Goal: Transaction & Acquisition: Obtain resource

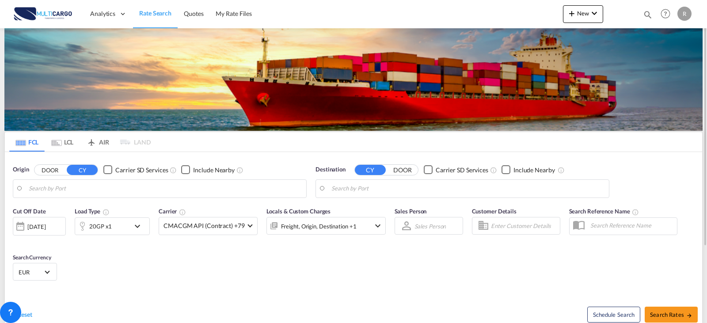
type input "Leixoes, PTLEI"
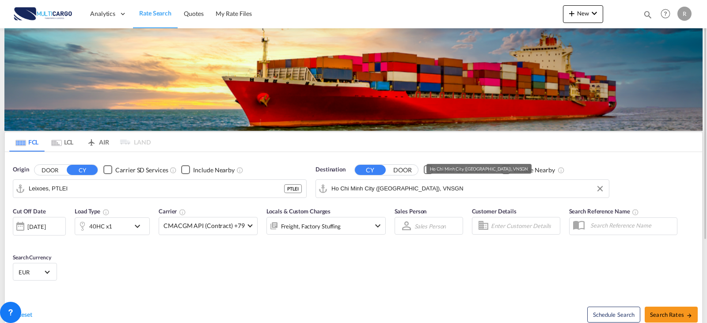
click at [429, 191] on input "Ho Chi Minh City ([GEOGRAPHIC_DATA]), VNSGN" at bounding box center [467, 188] width 273 height 13
click at [365, 187] on body "Analytics Reports Dashboard Rate Search Quotes My Rate Files Analytics" at bounding box center [353, 161] width 707 height 323
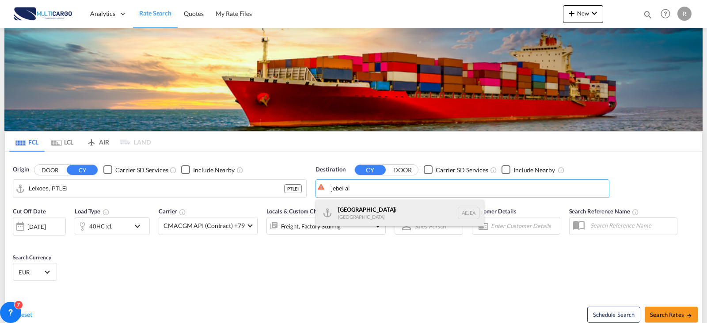
click at [361, 208] on div "[GEOGRAPHIC_DATA] [GEOGRAPHIC_DATA]" at bounding box center [400, 213] width 168 height 27
type input "[GEOGRAPHIC_DATA], [GEOGRAPHIC_DATA]"
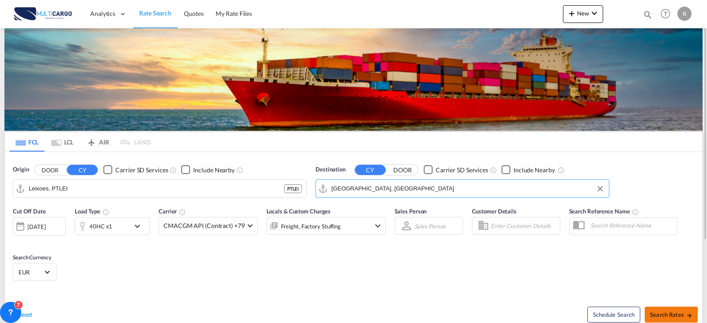
click at [675, 319] on button "Search Rates" at bounding box center [671, 315] width 53 height 16
type input "PTLEI to AEJEA / [DATE]"
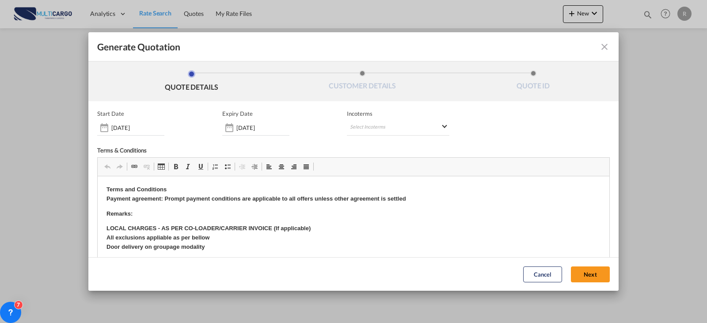
click at [356, 118] on div "Incoterms Select Incoterms CIP - export Carriage and Insurance Paid to EXW - im…" at bounding box center [398, 123] width 103 height 26
click at [369, 135] on md-select "Select Incoterms CIP - export Carriage and Insurance Paid to EXW - import Ex Wo…" at bounding box center [398, 128] width 103 height 16
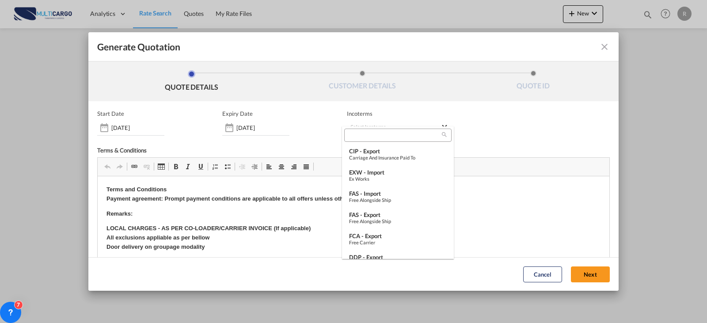
type md-option "[object Object]"
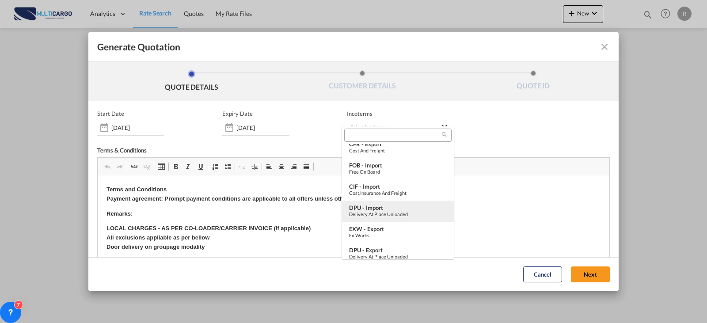
scroll to position [221, 0]
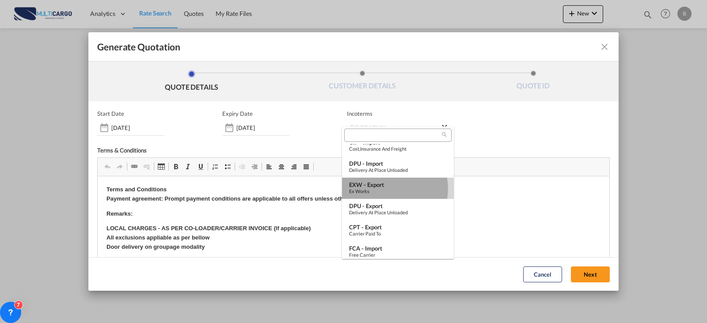
click at [382, 189] on div "Ex Works" at bounding box center [398, 191] width 98 height 6
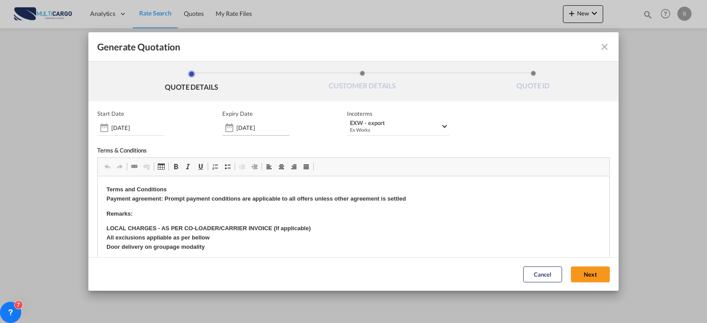
click at [245, 129] on input "[DATE]" at bounding box center [262, 127] width 53 height 7
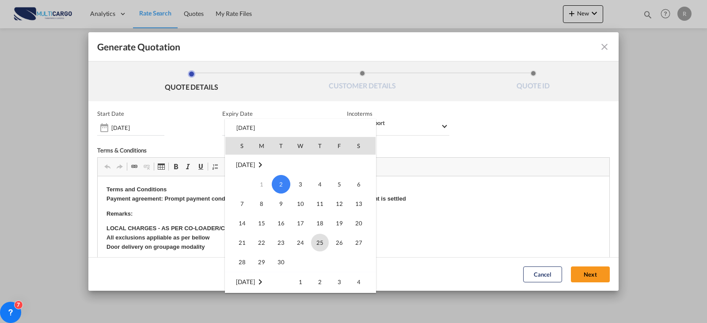
click at [320, 247] on span "25" at bounding box center [320, 243] width 18 height 18
type input "[DATE]"
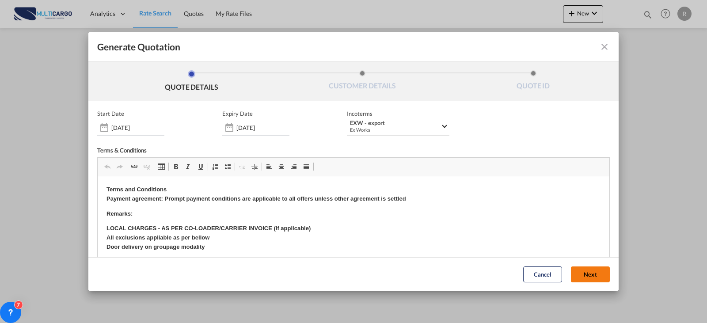
click at [580, 271] on button "Next" at bounding box center [590, 274] width 39 height 16
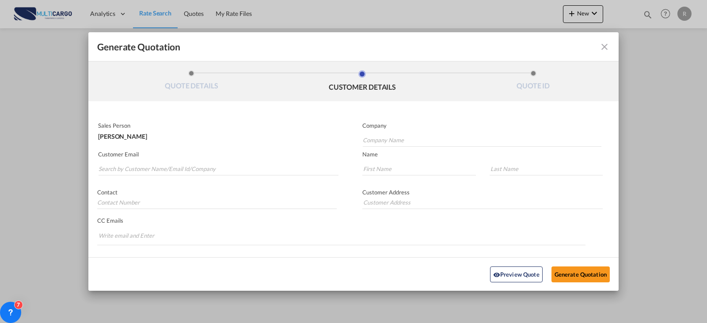
click at [181, 161] on md-autocomplete-wrap "Generate QuotationQUOTE ..." at bounding box center [218, 167] width 240 height 18
click at [181, 169] on input "Search by Customer Name/Email Id/Company" at bounding box center [219, 168] width 240 height 13
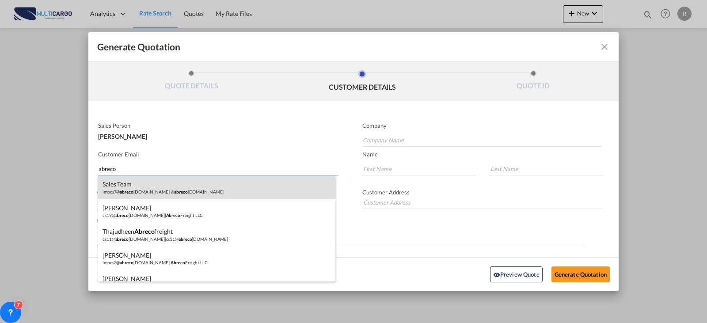
type input "abreco"
click at [144, 185] on div "Sales Team impcs7@ abreco [DOMAIN_NAME] | @ abreco [DOMAIN_NAME]" at bounding box center [216, 187] width 237 height 24
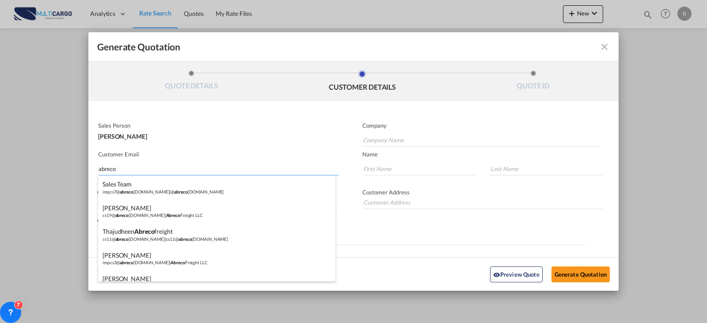
type input "@[DOMAIN_NAME]"
type input "[EMAIL_ADDRESS][DOMAIN_NAME]"
type input "Sales"
type input "Team"
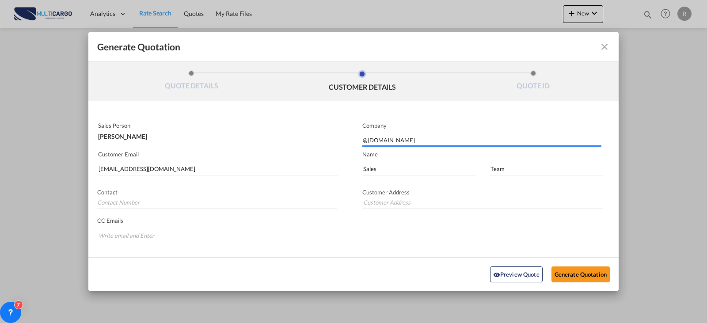
drag, startPoint x: 590, startPoint y: 262, endPoint x: 587, endPoint y: 271, distance: 9.7
click at [589, 262] on div "Preview Quote Generate Quotation" at bounding box center [353, 274] width 521 height 24
click at [586, 272] on button "Generate Quotation" at bounding box center [581, 274] width 58 height 16
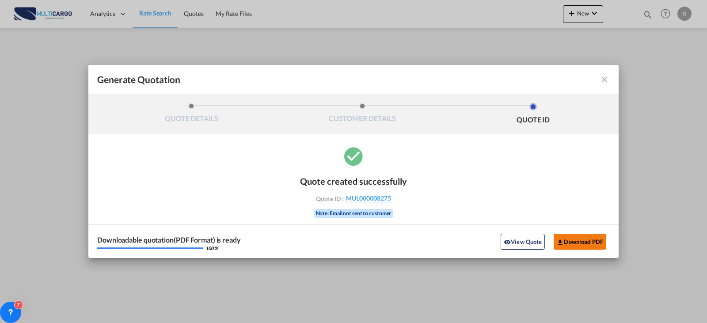
click at [593, 243] on button "Download PDF" at bounding box center [580, 242] width 53 height 16
click at [538, 240] on button "View Quote" at bounding box center [523, 242] width 44 height 16
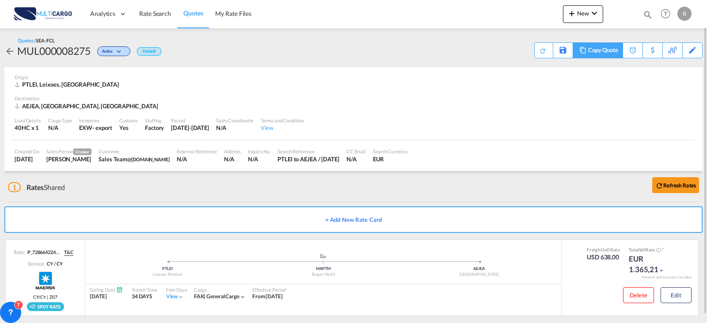
click at [605, 51] on div "Copy Quote" at bounding box center [603, 50] width 30 height 15
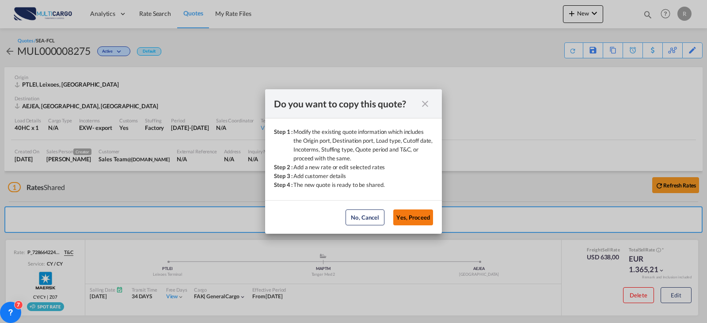
click at [418, 217] on button "Yes, Proceed" at bounding box center [413, 217] width 40 height 16
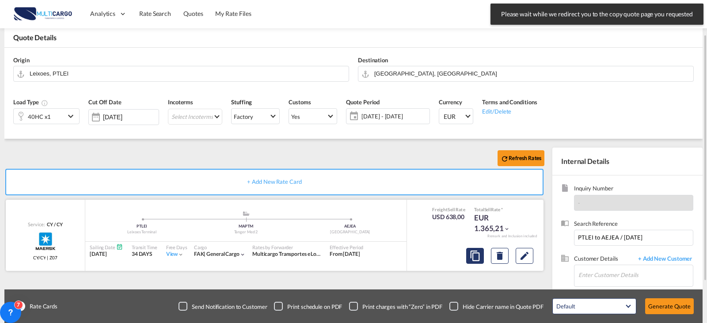
scroll to position [88, 0]
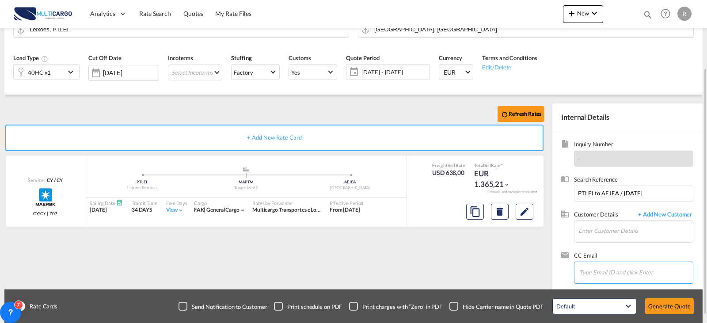
click at [624, 266] on input "Chips input." at bounding box center [623, 272] width 88 height 19
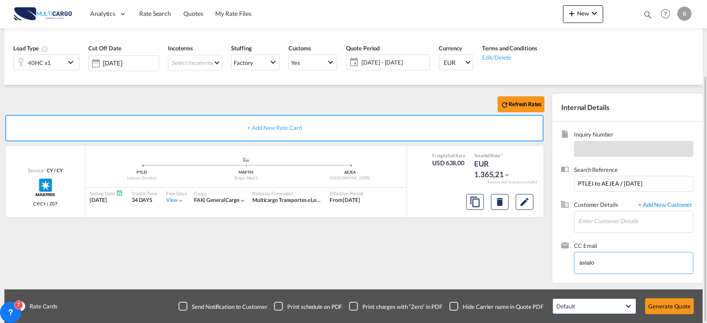
drag, startPoint x: 610, startPoint y: 270, endPoint x: 534, endPoint y: 268, distance: 76.0
click at [534, 268] on div "Refresh Rates + Add New Rate Card Service: CY / [GEOGRAPHIC_DATA] Maersk Spot C…" at bounding box center [353, 184] width 698 height 198
type input "avialo"
click at [631, 221] on input "Enter Customer Details" at bounding box center [635, 221] width 114 height 20
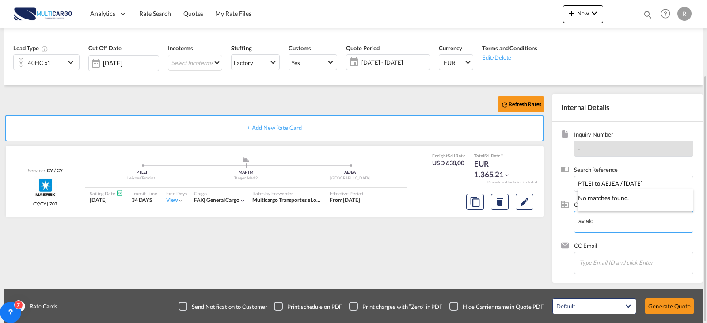
type input "avialo"
drag, startPoint x: 631, startPoint y: 221, endPoint x: 536, endPoint y: 231, distance: 96.0
drag, startPoint x: 588, startPoint y: 223, endPoint x: 564, endPoint y: 220, distance: 24.1
click at [564, 220] on div "Customer Details + Add New Customer Enter Customer Details avialo" at bounding box center [627, 221] width 133 height 41
click at [670, 203] on span "+ Add New Customer" at bounding box center [664, 206] width 60 height 10
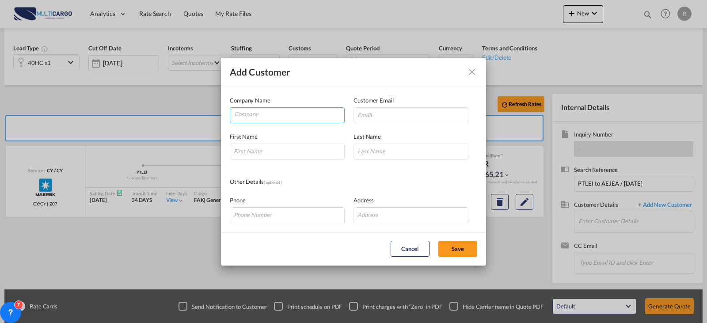
click at [255, 119] on input "Company" at bounding box center [289, 114] width 110 height 13
type input "AVIALOGIX"
click at [420, 108] on input "Add Customer Company ..." at bounding box center [411, 115] width 115 height 16
paste input "Shuhaib <[EMAIL_ADDRESS][DOMAIN_NAME]>"
drag, startPoint x: 380, startPoint y: 115, endPoint x: 202, endPoint y: 113, distance: 177.2
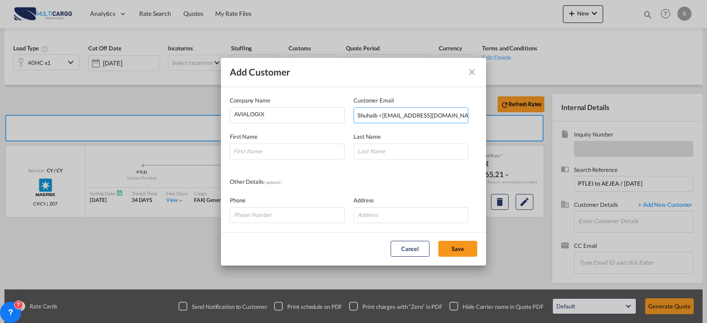
click at [202, 113] on div "Add Customer Company Name AVIALOGIX Customer Email Shuhaib <[EMAIL_ADDRESS][DOM…" at bounding box center [353, 161] width 707 height 323
type input "[EMAIL_ADDRESS][DOMAIN_NAME]"
click at [287, 152] on input "Add Customer Company ..." at bounding box center [287, 152] width 115 height 16
type input "s"
type input "SHUHAIB"
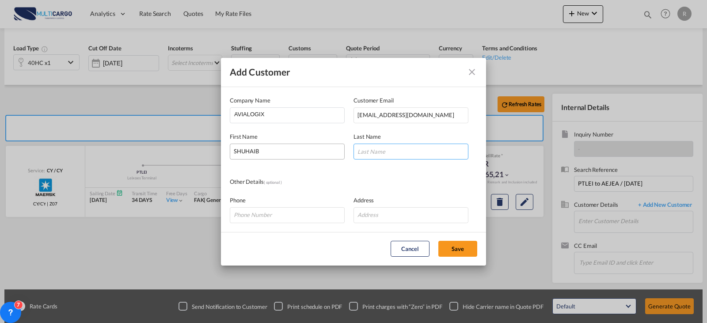
type input "S"
click at [334, 188] on div "Phone Address" at bounding box center [353, 205] width 247 height 36
click at [457, 250] on button "Save" at bounding box center [457, 249] width 39 height 16
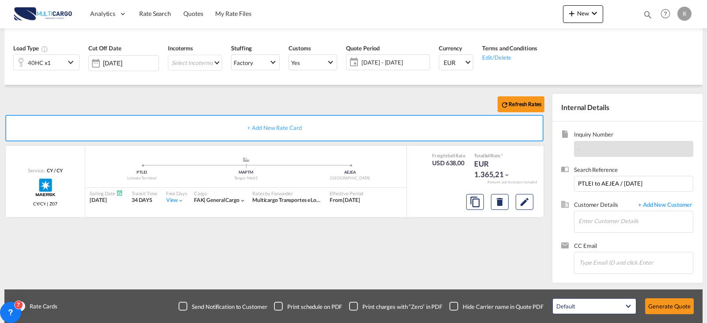
type input "AVIALOGIX, SHUHAIB S, [EMAIL_ADDRESS][DOMAIN_NAME]"
click at [668, 300] on button "Generate Quote" at bounding box center [669, 306] width 49 height 16
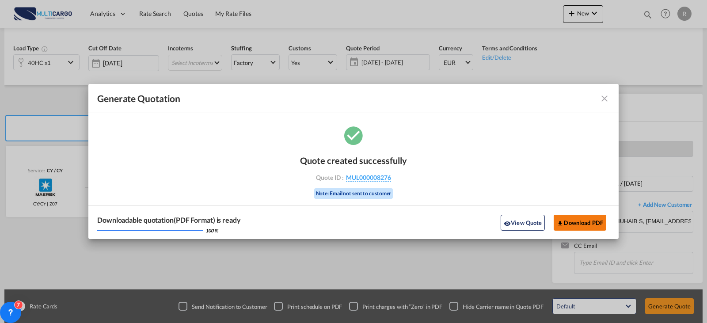
click at [602, 224] on button "Download PDF" at bounding box center [580, 223] width 53 height 16
